Goal: Task Accomplishment & Management: Use online tool/utility

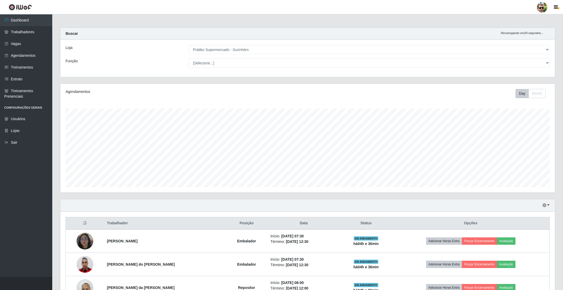
select select "176"
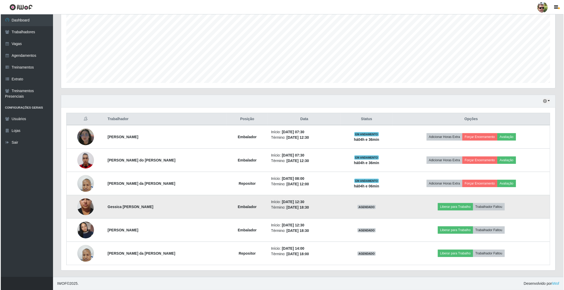
scroll to position [109, 494]
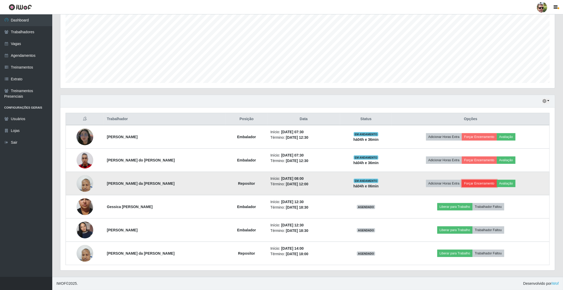
click at [485, 182] on button "Forçar Encerramento" at bounding box center [479, 183] width 35 height 7
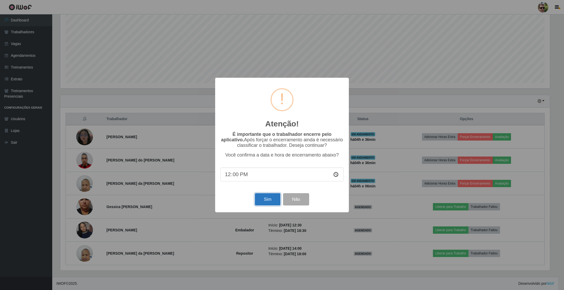
click at [260, 201] on button "Sim" at bounding box center [267, 199] width 25 height 12
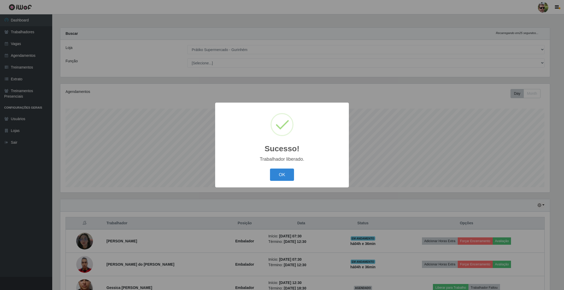
click at [270, 168] on button "OK" at bounding box center [282, 174] width 24 height 12
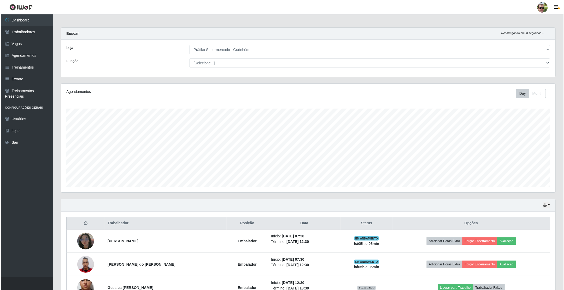
scroll to position [83, 0]
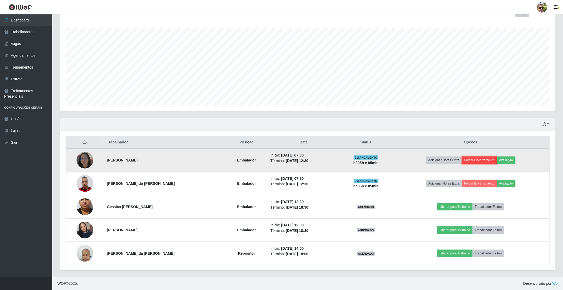
click at [482, 158] on button "Forçar Encerramento" at bounding box center [479, 159] width 35 height 7
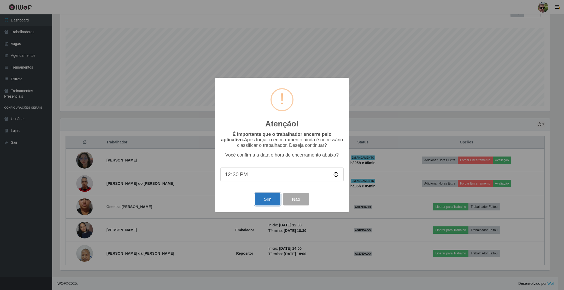
click at [270, 197] on button "Sim" at bounding box center [267, 199] width 25 height 12
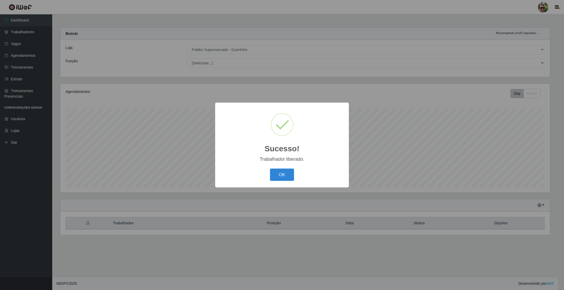
click at [270, 168] on button "OK" at bounding box center [282, 174] width 24 height 12
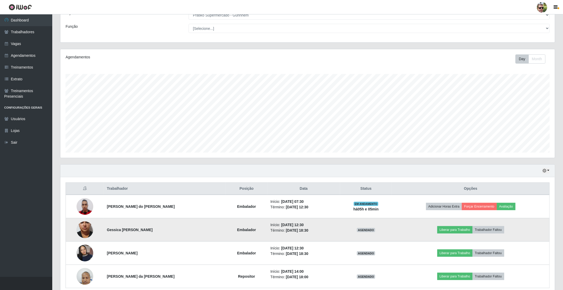
scroll to position [59, 0]
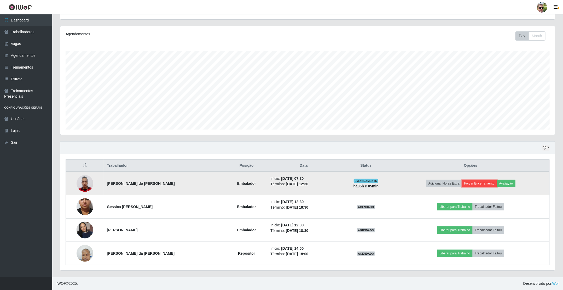
click at [481, 183] on button "Forçar Encerramento" at bounding box center [479, 183] width 35 height 7
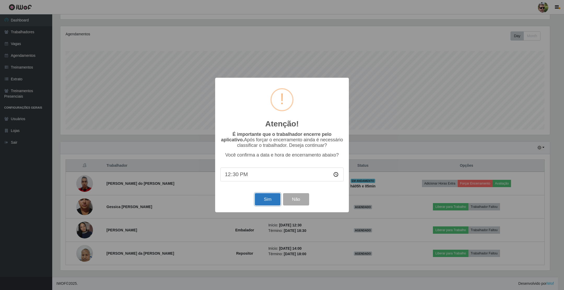
click at [263, 198] on button "Sim" at bounding box center [267, 199] width 25 height 12
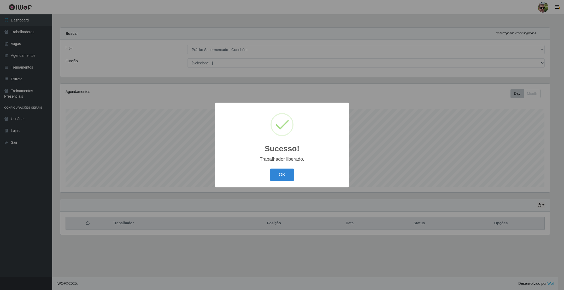
click at [270, 168] on button "OK" at bounding box center [282, 174] width 24 height 12
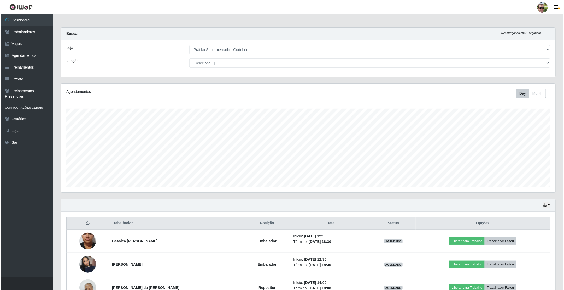
scroll to position [36, 0]
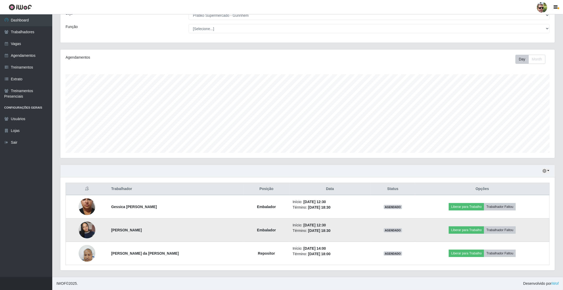
click at [85, 231] on img at bounding box center [87, 230] width 17 height 30
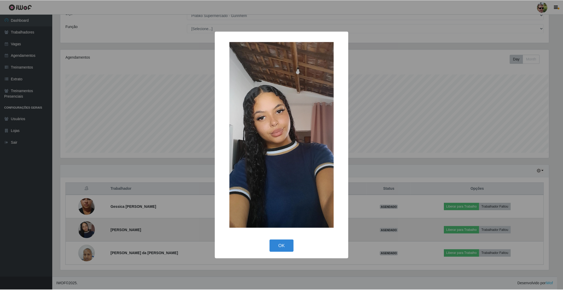
scroll to position [109, 490]
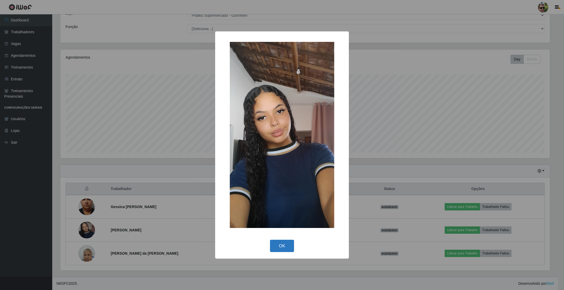
click at [286, 248] on button "OK" at bounding box center [282, 245] width 24 height 12
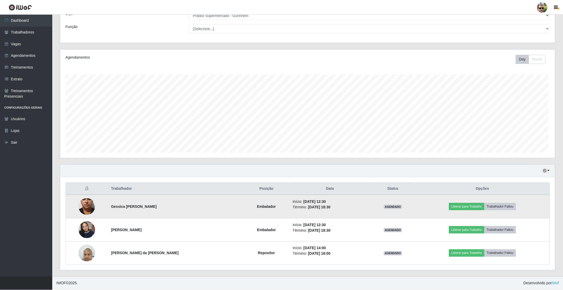
scroll to position [109, 494]
click at [86, 206] on img at bounding box center [87, 206] width 17 height 37
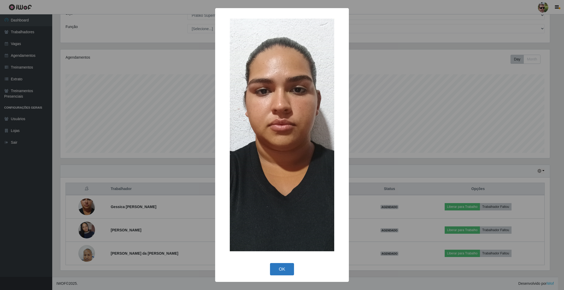
click at [284, 270] on button "OK" at bounding box center [282, 269] width 24 height 12
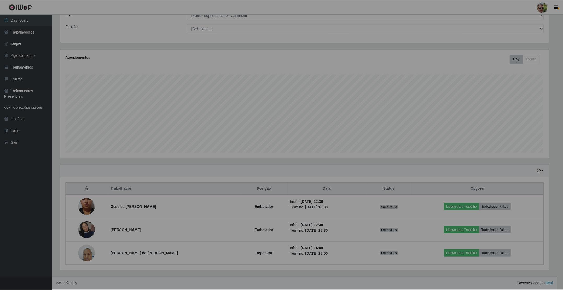
scroll to position [109, 494]
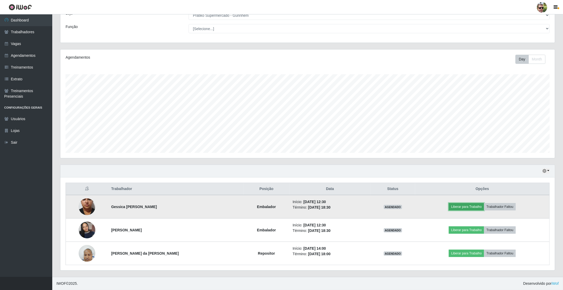
click at [466, 206] on button "Liberar para Trabalho" at bounding box center [466, 206] width 35 height 7
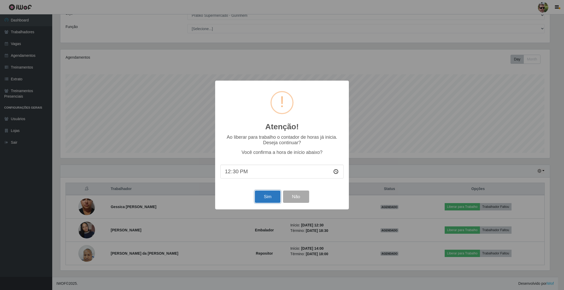
click at [263, 195] on button "Sim" at bounding box center [267, 196] width 25 height 12
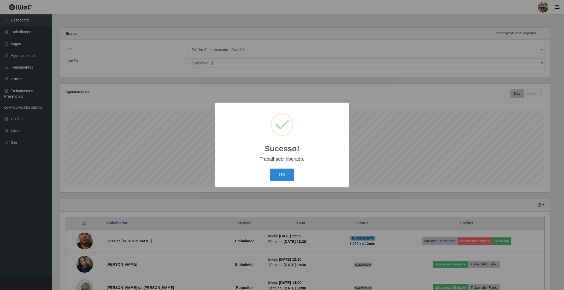
click at [270, 168] on button "OK" at bounding box center [282, 174] width 24 height 12
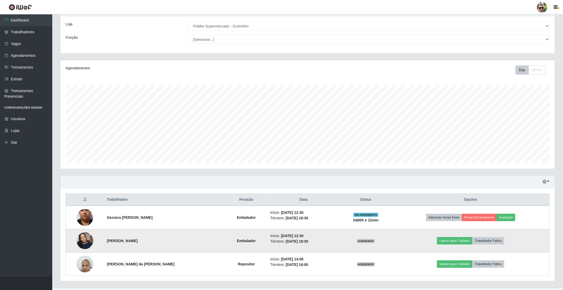
scroll to position [36, 0]
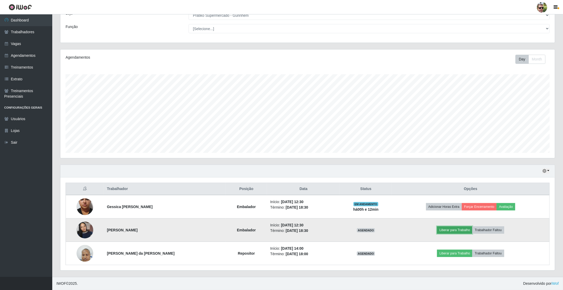
click at [454, 229] on button "Liberar para Trabalho" at bounding box center [454, 229] width 35 height 7
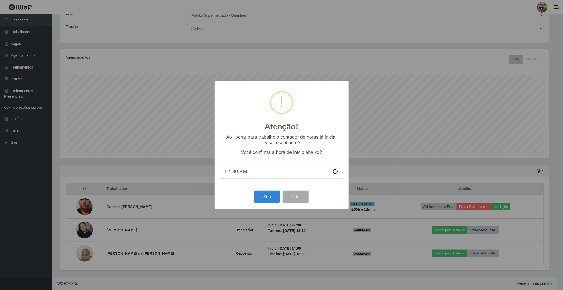
scroll to position [109, 490]
click at [267, 195] on button "Sim" at bounding box center [267, 196] width 25 height 12
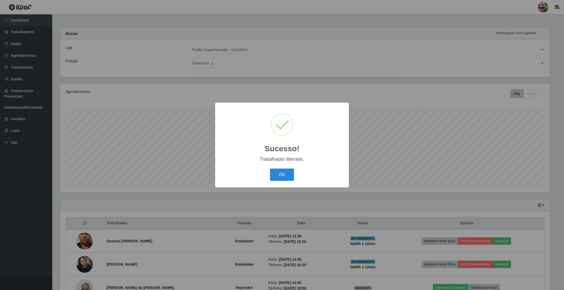
click at [270, 168] on button "OK" at bounding box center [282, 174] width 24 height 12
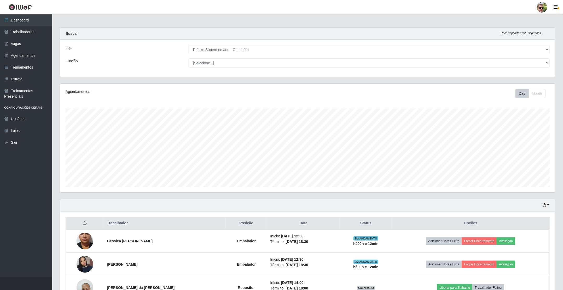
scroll to position [109, 494]
